Goal: Information Seeking & Learning: Check status

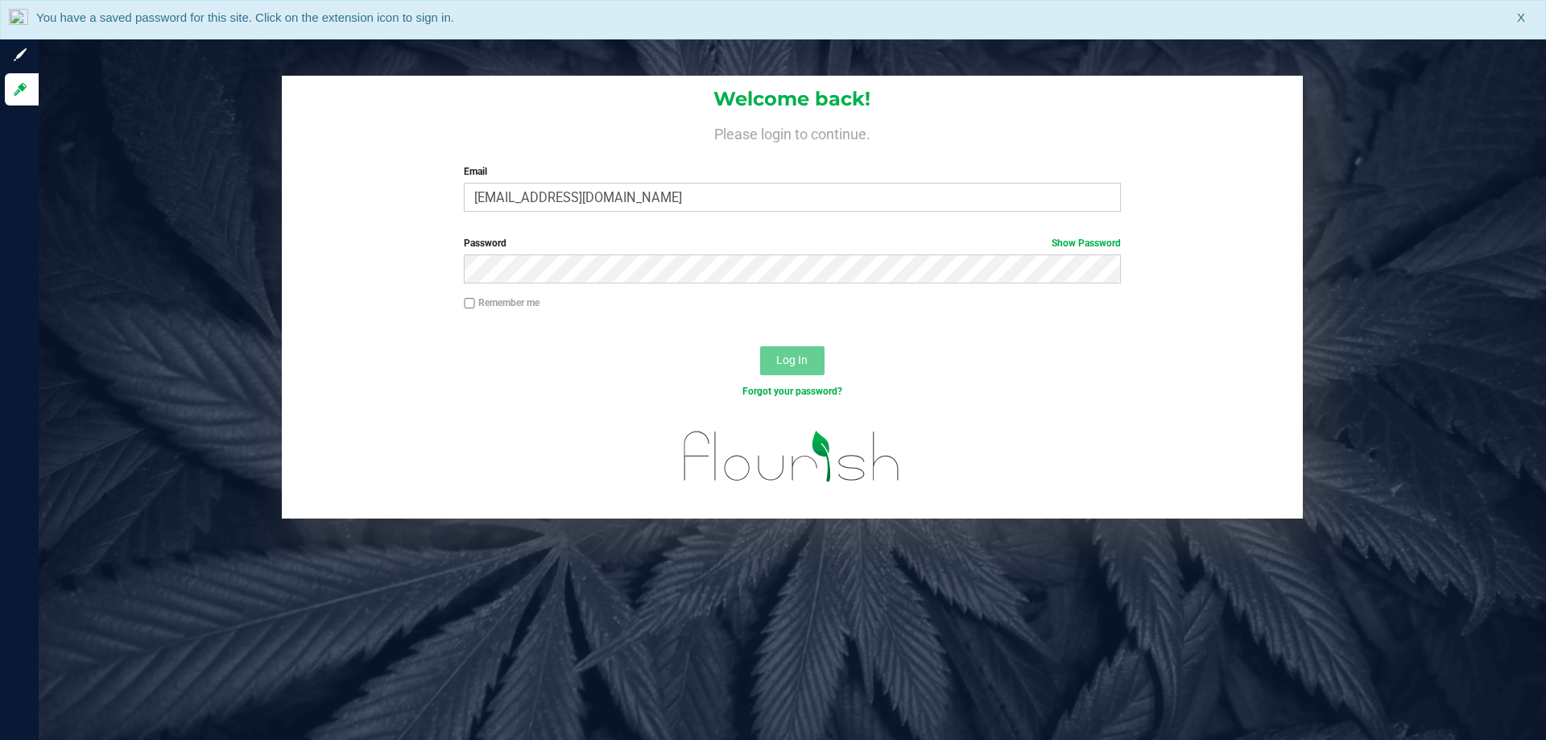
type input "[EMAIL_ADDRESS][DOMAIN_NAME]"
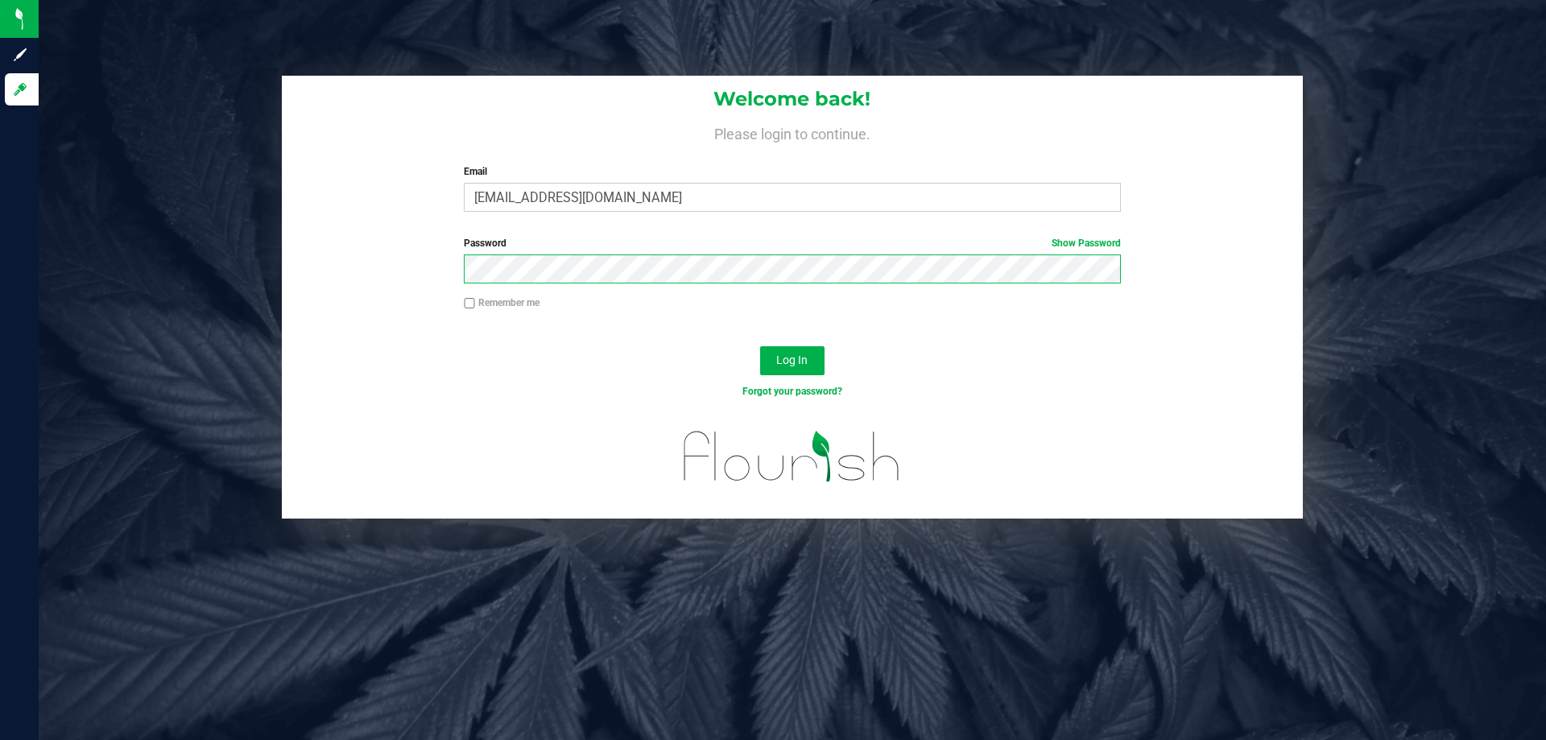
click at [760, 346] on button "Log In" at bounding box center [792, 360] width 64 height 29
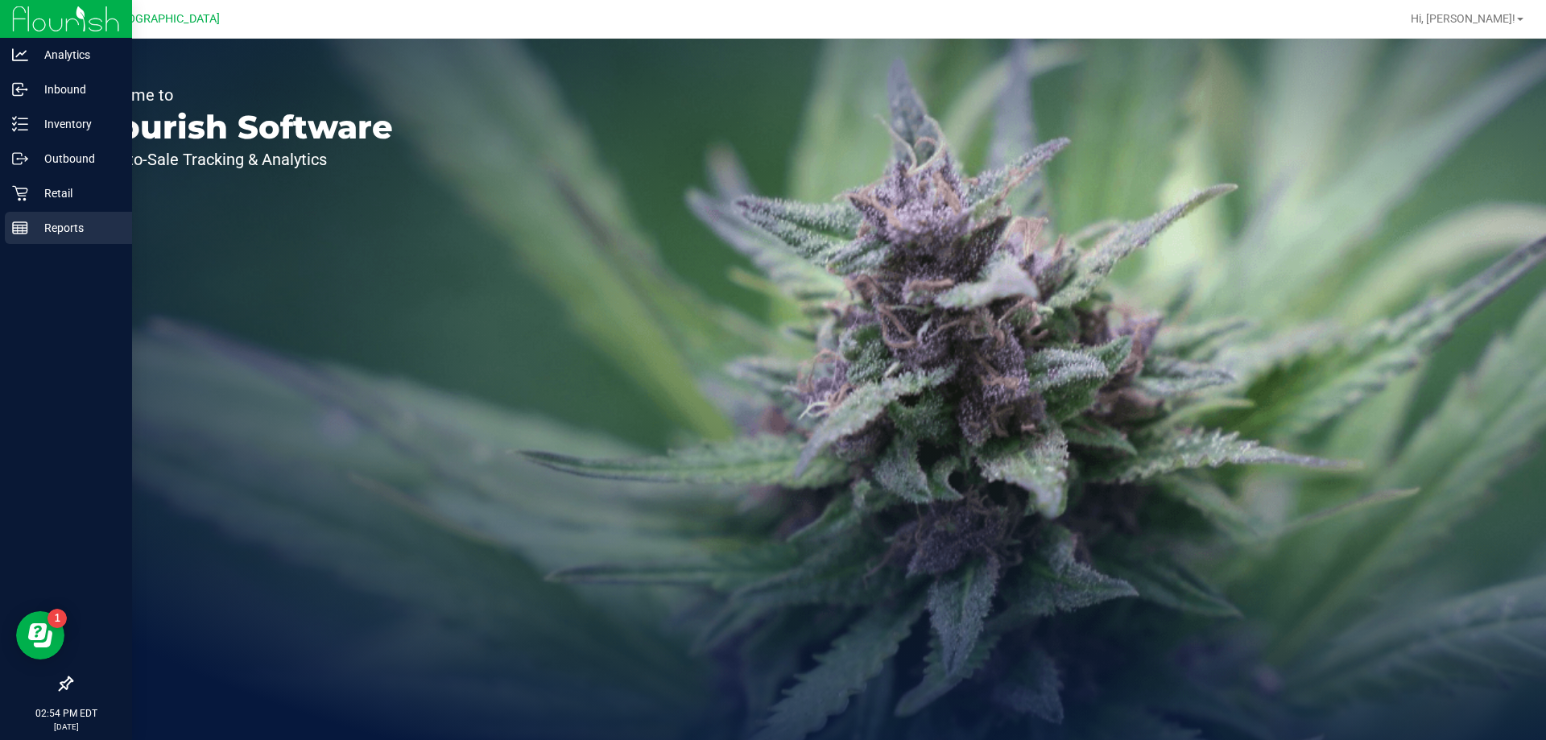
click at [47, 223] on p "Reports" at bounding box center [76, 227] width 97 height 19
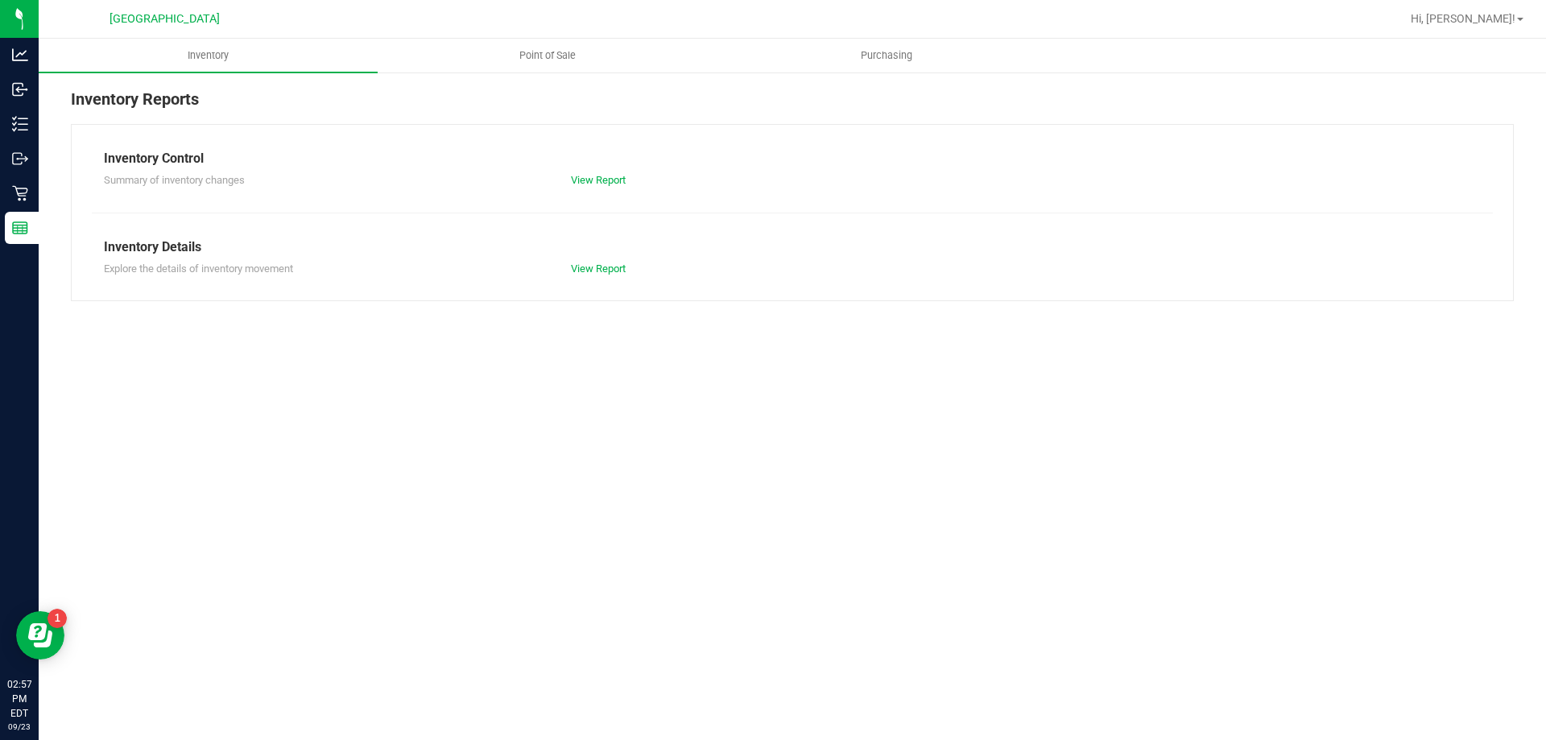
click at [545, 74] on div "Inventory Reports Inventory Control Summary of inventory changes View Report In…" at bounding box center [793, 194] width 1508 height 246
click at [544, 42] on uib-tab-heading "Point of Sale" at bounding box center [547, 55] width 337 height 32
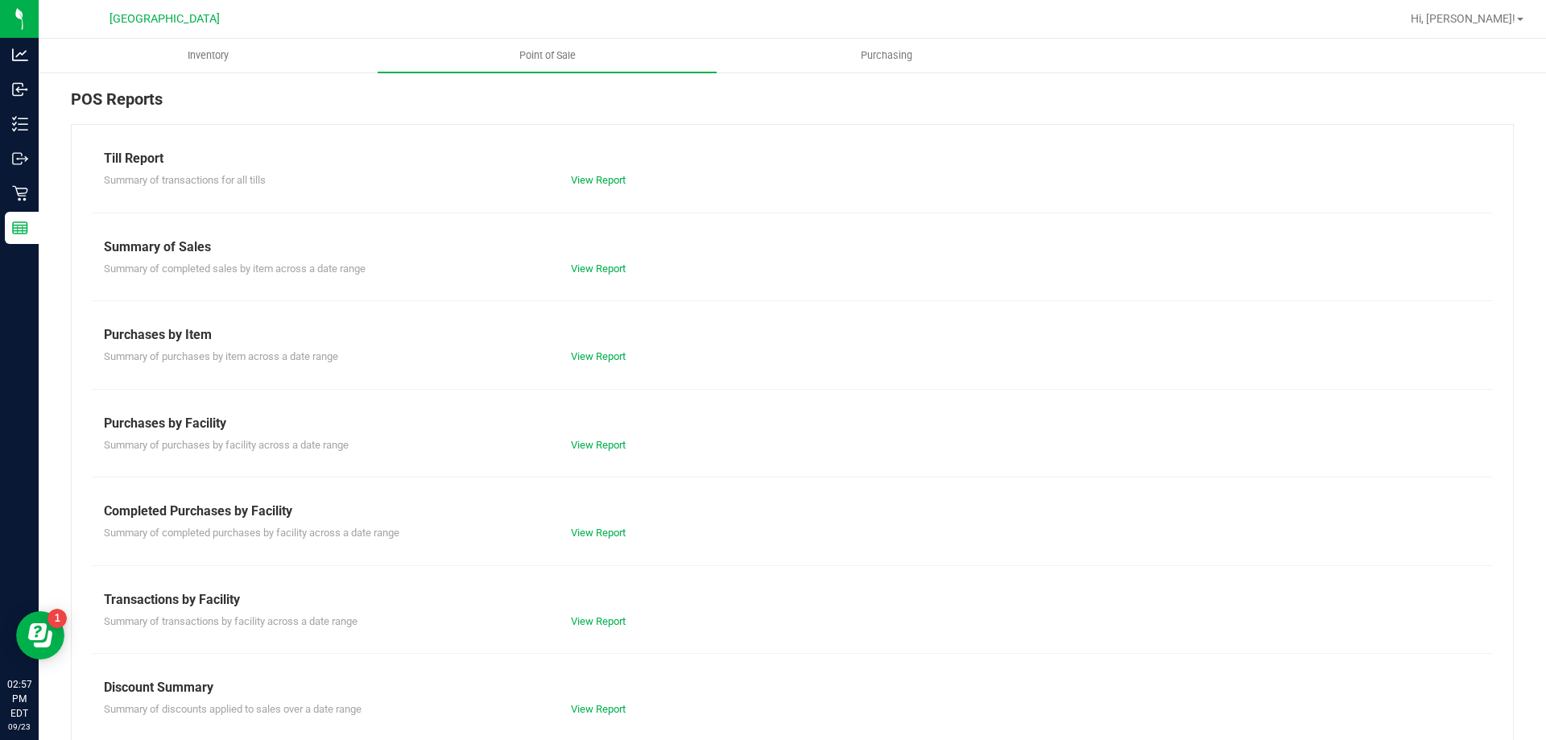
click at [623, 522] on div "Summary of completed purchases by facility across a date range View Report" at bounding box center [792, 531] width 1401 height 20
click at [610, 529] on link "View Report" at bounding box center [598, 533] width 55 height 12
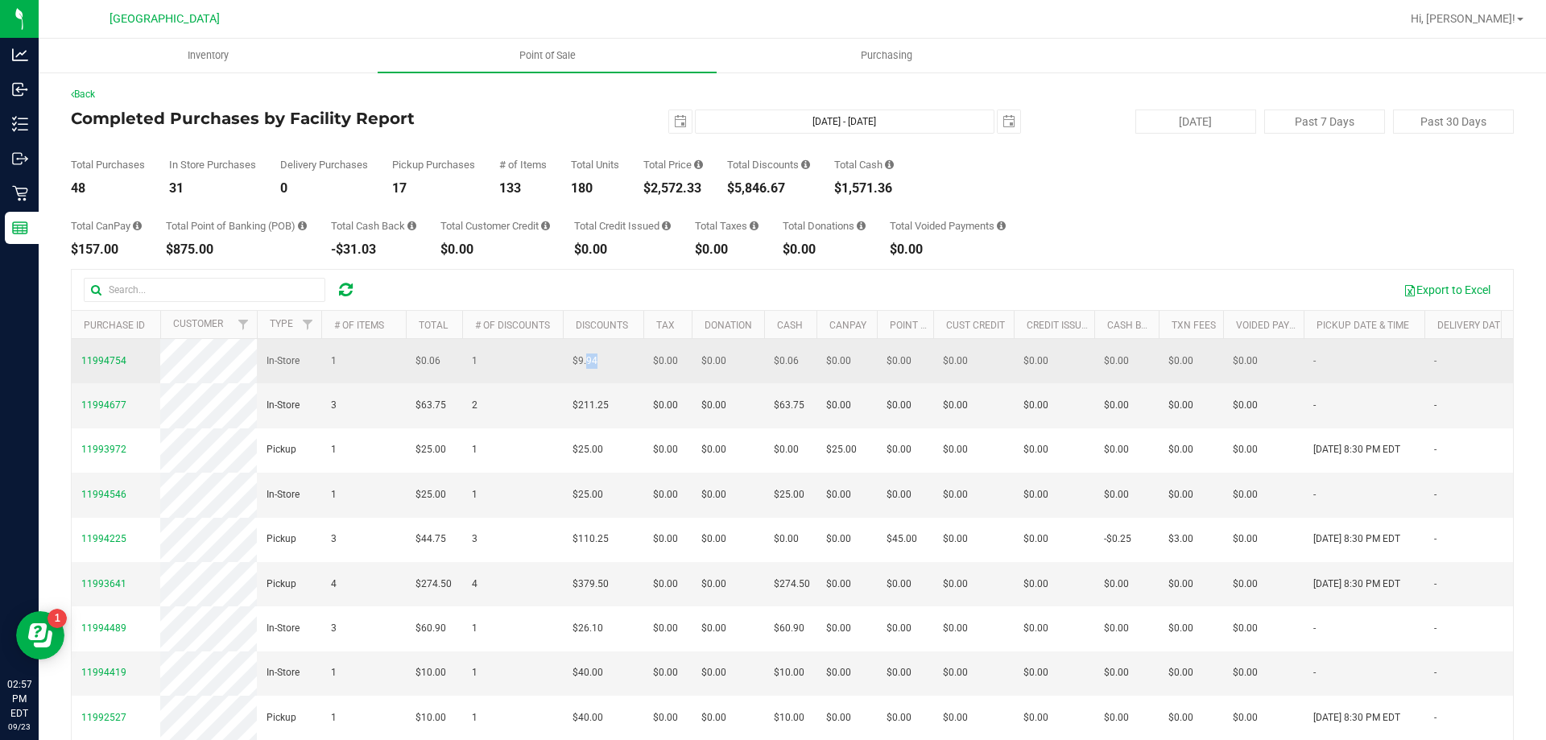
drag, startPoint x: 619, startPoint y: 363, endPoint x: 587, endPoint y: 363, distance: 31.4
click at [587, 363] on td "$9.94" at bounding box center [603, 361] width 81 height 44
